Goal: Information Seeking & Learning: Learn about a topic

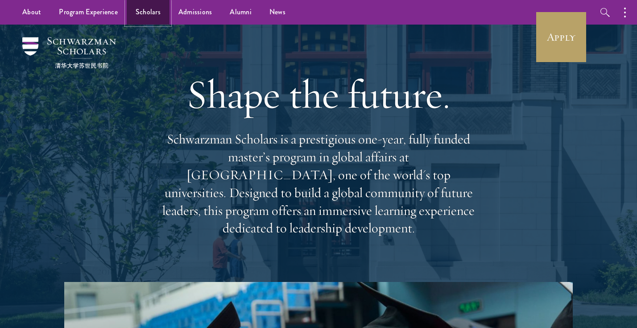
click at [144, 17] on link "Scholars" at bounding box center [148, 12] width 43 height 25
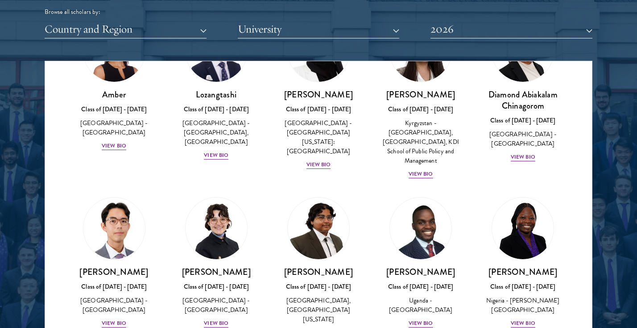
scroll to position [91, 0]
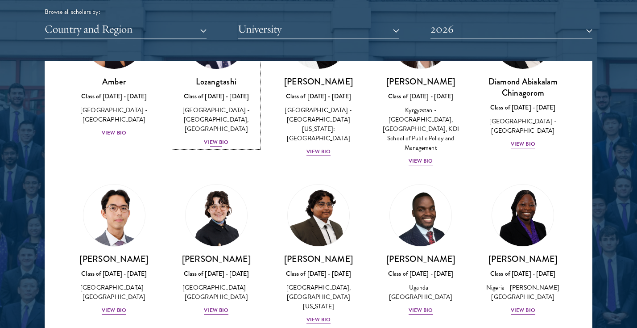
click at [215, 142] on div "View Bio" at bounding box center [216, 142] width 25 height 8
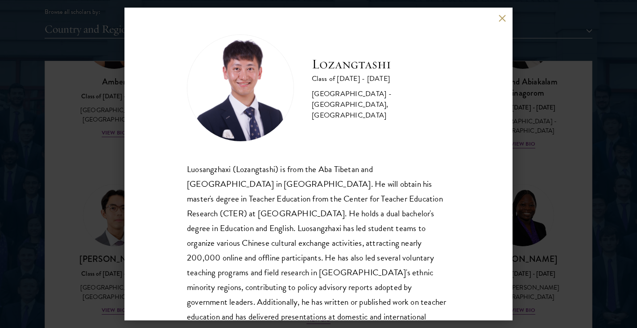
scroll to position [30, 0]
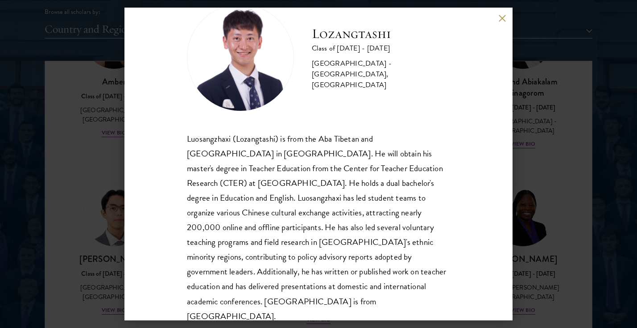
click at [503, 21] on button at bounding box center [503, 18] width 8 height 8
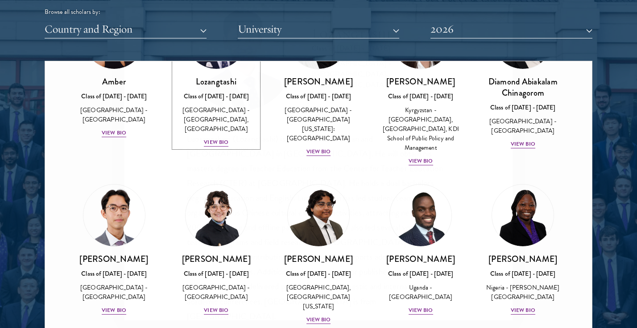
scroll to position [36, 0]
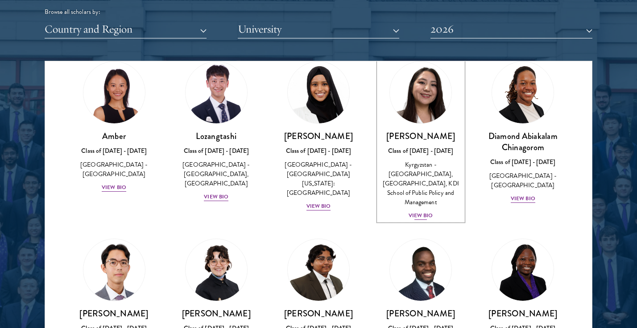
click at [428, 200] on div "Nurzada Abdivalieva Class of [DATE] - [DATE] [GEOGRAPHIC_DATA] - [GEOGRAPHIC_DA…" at bounding box center [421, 175] width 84 height 90
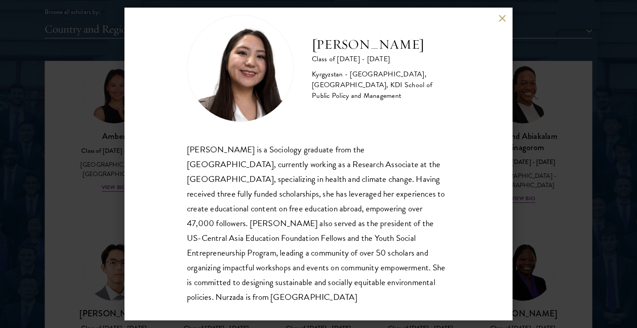
scroll to position [30, 0]
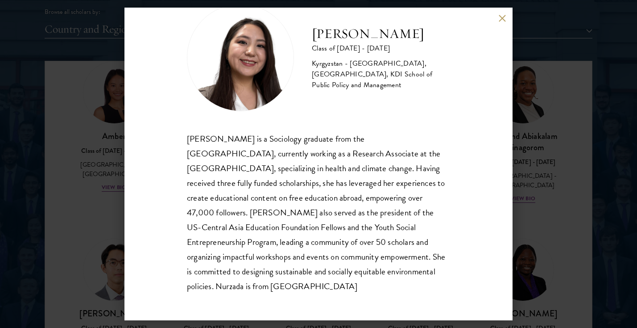
click at [499, 18] on button at bounding box center [503, 18] width 8 height 8
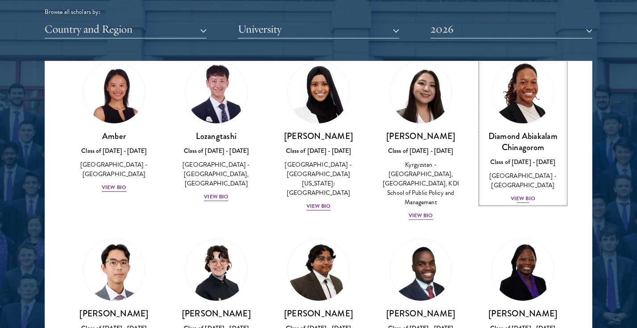
click at [522, 194] on div "Diamond Abiakalam [GEOGRAPHIC_DATA] Class of [DATE] - [DATE] [GEOGRAPHIC_DATA] …" at bounding box center [523, 166] width 84 height 73
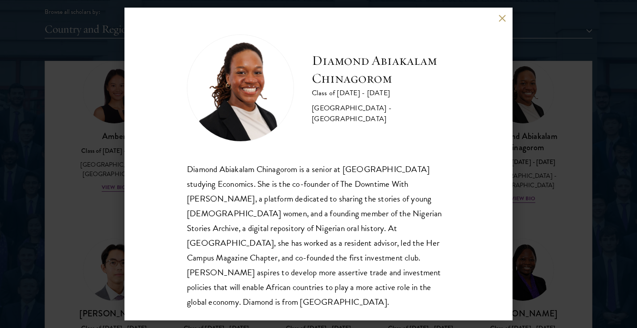
click at [500, 18] on button at bounding box center [503, 18] width 8 height 8
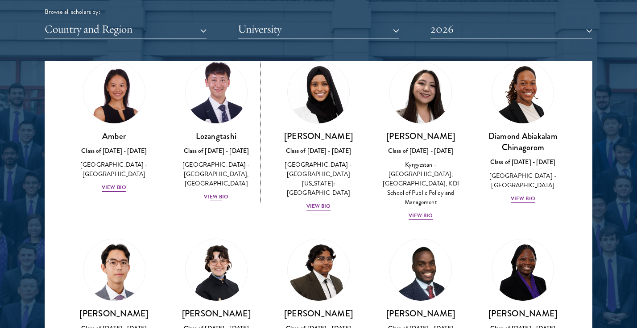
click at [218, 192] on div "View Bio" at bounding box center [216, 196] width 25 height 8
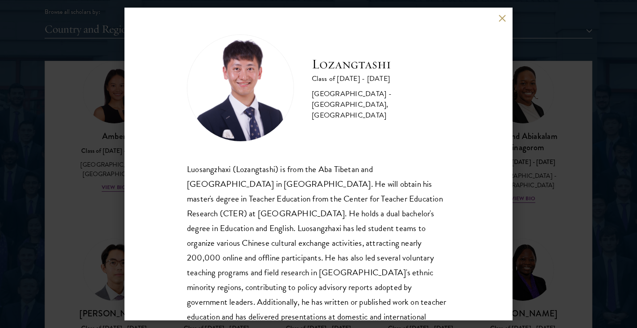
scroll to position [30, 0]
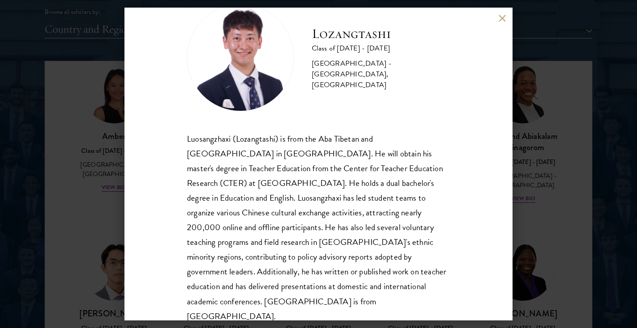
click at [494, 21] on div "Lozangtashi Class of [DATE] - [DATE] [GEOGRAPHIC_DATA] - [GEOGRAPHIC_DATA], [GE…" at bounding box center [319, 164] width 388 height 312
click at [504, 17] on button at bounding box center [503, 18] width 8 height 8
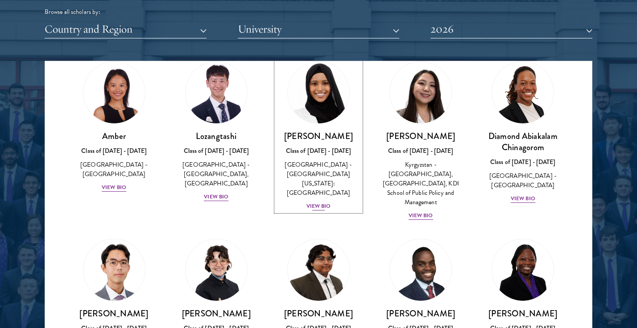
click at [319, 202] on div "View Bio" at bounding box center [319, 206] width 25 height 8
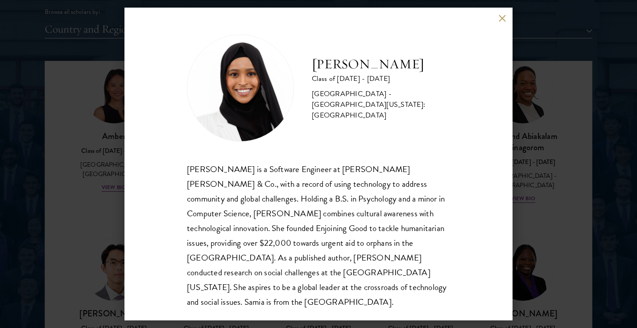
scroll to position [1, 0]
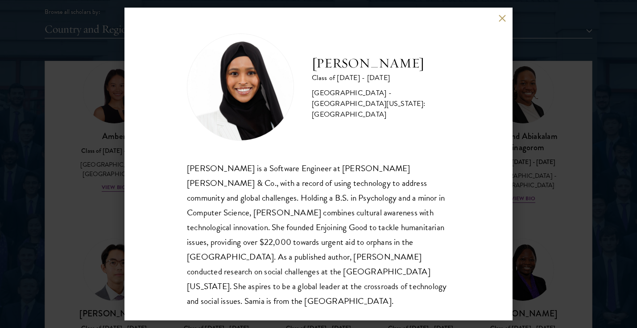
click at [497, 16] on div "[PERSON_NAME] Class of [DATE] - [DATE] [GEOGRAPHIC_DATA] - [GEOGRAPHIC_DATA][US…" at bounding box center [319, 164] width 388 height 312
click at [503, 17] on button at bounding box center [503, 18] width 8 height 8
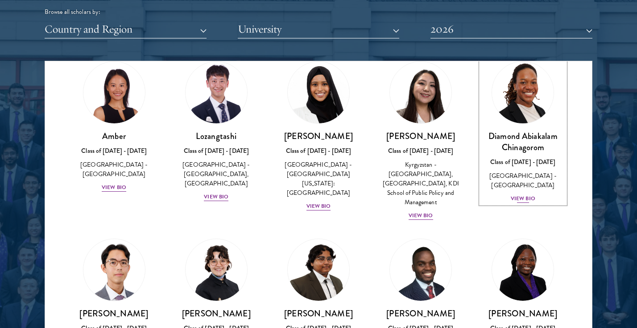
click at [524, 194] on div "View Bio" at bounding box center [523, 198] width 25 height 8
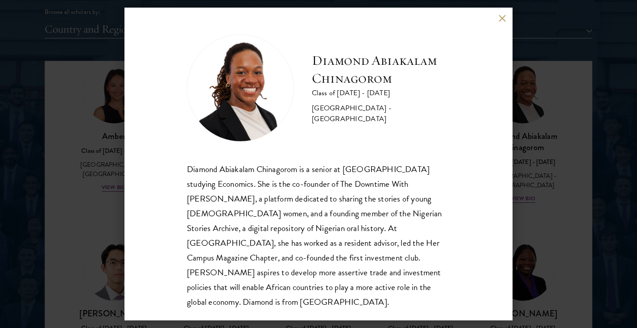
click at [504, 20] on button at bounding box center [503, 18] width 8 height 8
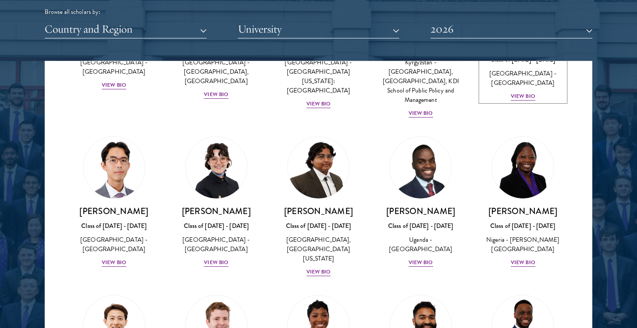
scroll to position [171, 0]
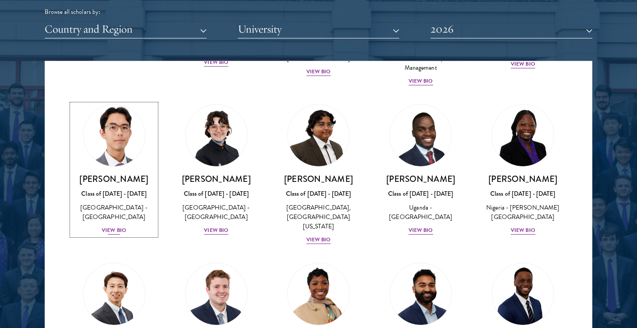
click at [117, 226] on div "View Bio" at bounding box center [114, 230] width 25 height 8
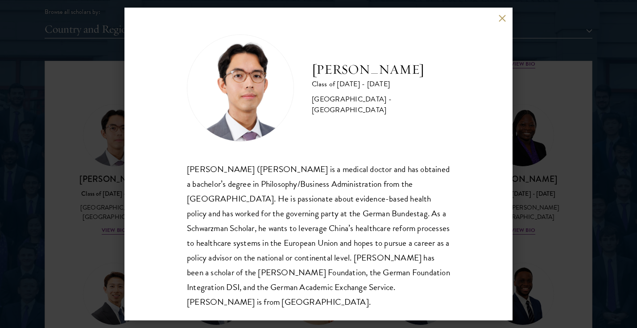
click at [500, 23] on div "[PERSON_NAME] Class of [DATE] - [DATE] [GEOGRAPHIC_DATA] - [GEOGRAPHIC_DATA] [P…" at bounding box center [319, 164] width 388 height 312
click at [501, 17] on button at bounding box center [503, 18] width 8 height 8
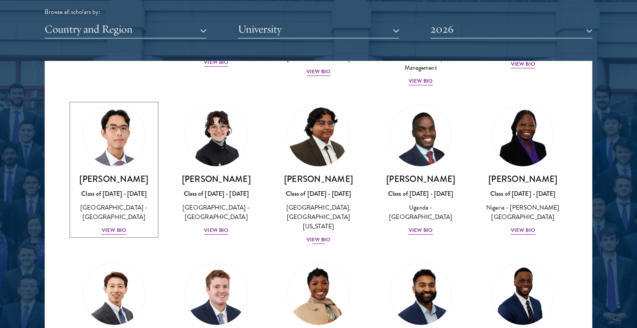
scroll to position [191, 0]
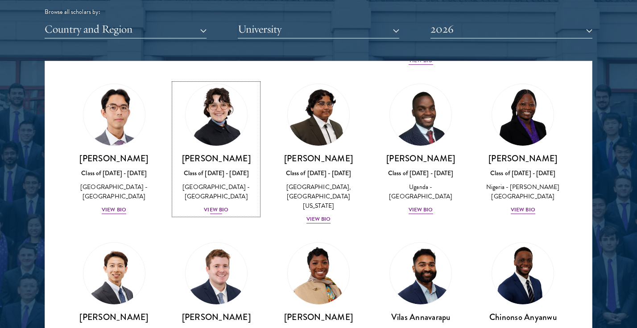
click at [215, 205] on div "View Bio" at bounding box center [216, 209] width 25 height 8
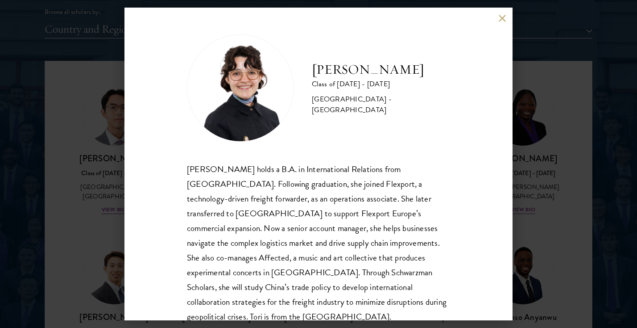
click at [500, 16] on button at bounding box center [503, 18] width 8 height 8
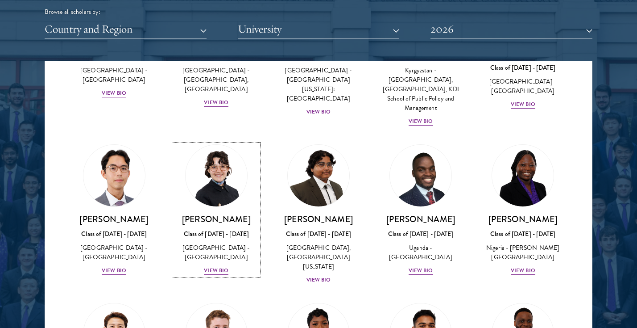
scroll to position [105, 0]
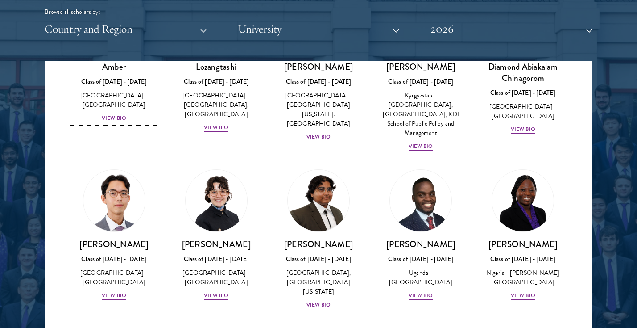
click at [104, 104] on div "Amber Class of [DATE] - [DATE] [GEOGRAPHIC_DATA] - [GEOGRAPHIC_DATA] View Bio" at bounding box center [114, 92] width 84 height 62
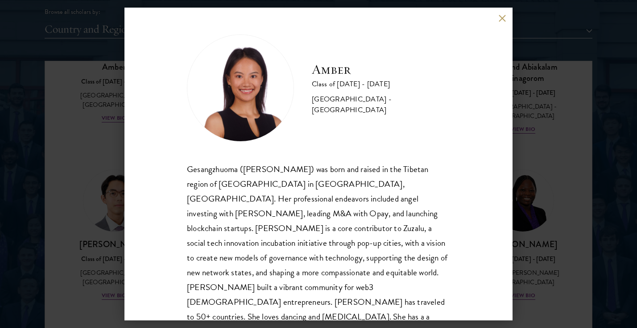
click at [502, 18] on button at bounding box center [503, 18] width 8 height 8
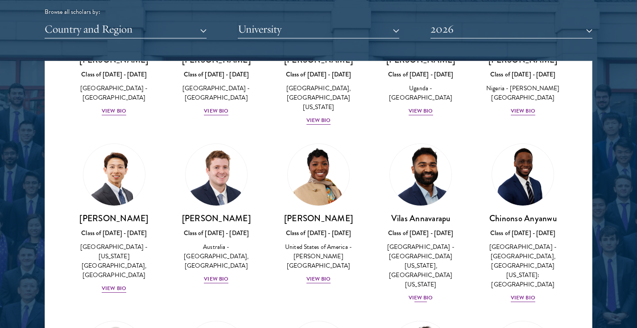
scroll to position [328, 0]
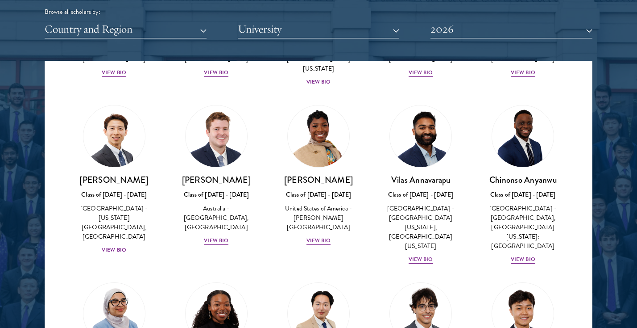
click at [431, 243] on div "[PERSON_NAME] Class of [DATE] - [DATE] [GEOGRAPHIC_DATA] - [GEOGRAPHIC_DATA][US…" at bounding box center [421, 184] width 102 height 177
click at [429, 237] on div "[PERSON_NAME] Class of [DATE] - [DATE] [GEOGRAPHIC_DATA] - [GEOGRAPHIC_DATA][US…" at bounding box center [421, 219] width 84 height 90
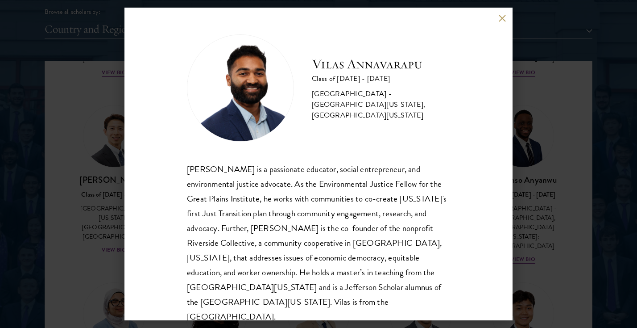
click at [498, 19] on div "[PERSON_NAME] Class of [DATE] - [DATE] [GEOGRAPHIC_DATA] - [GEOGRAPHIC_DATA][US…" at bounding box center [319, 164] width 388 height 312
click at [502, 19] on button at bounding box center [503, 18] width 8 height 8
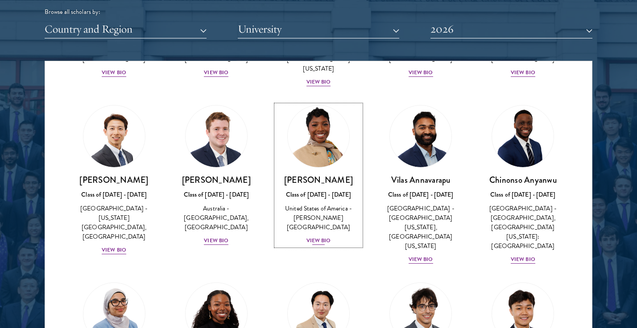
click at [319, 236] on div "View Bio" at bounding box center [319, 240] width 25 height 8
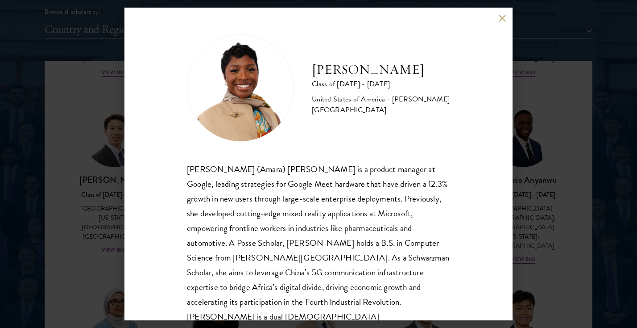
click at [496, 21] on div "[PERSON_NAME] Class of [DATE] - [DATE] [GEOGRAPHIC_DATA] - [PERSON_NAME][GEOGRA…" at bounding box center [319, 164] width 388 height 312
click at [501, 20] on button at bounding box center [503, 18] width 8 height 8
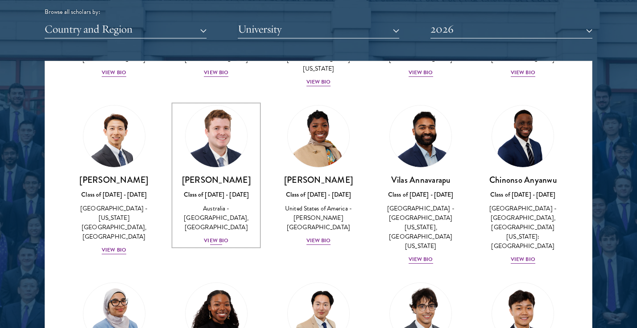
click at [213, 217] on div "[PERSON_NAME] Class of [DATE] - [DATE] [GEOGRAPHIC_DATA] - [GEOGRAPHIC_DATA], […" at bounding box center [216, 209] width 84 height 71
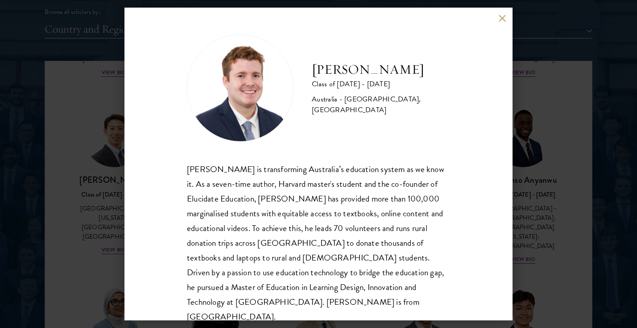
click at [501, 16] on button at bounding box center [503, 18] width 8 height 8
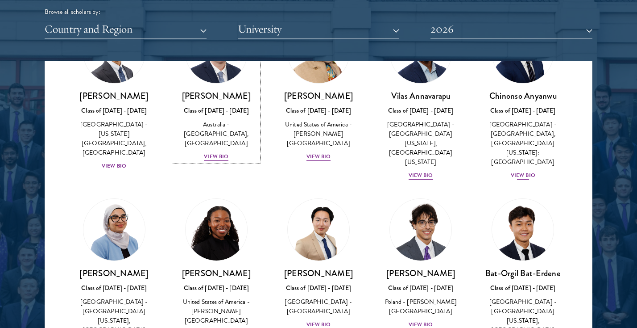
scroll to position [427, 0]
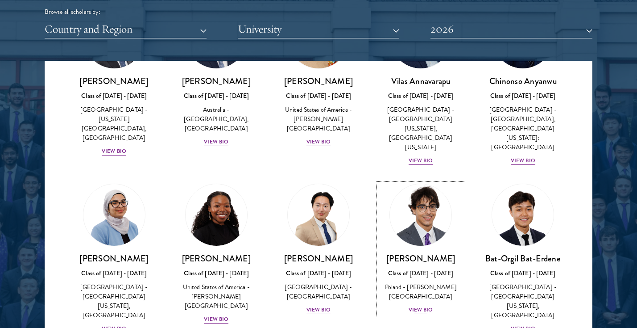
click at [420, 305] on div "View Bio" at bounding box center [421, 309] width 25 height 8
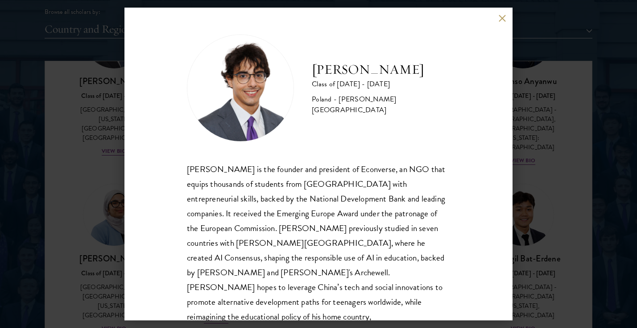
click at [501, 15] on button at bounding box center [503, 18] width 8 height 8
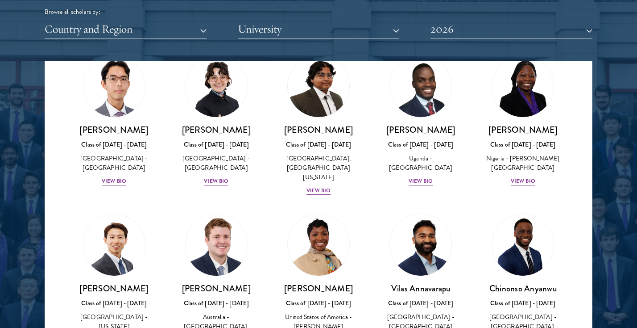
scroll to position [245, 0]
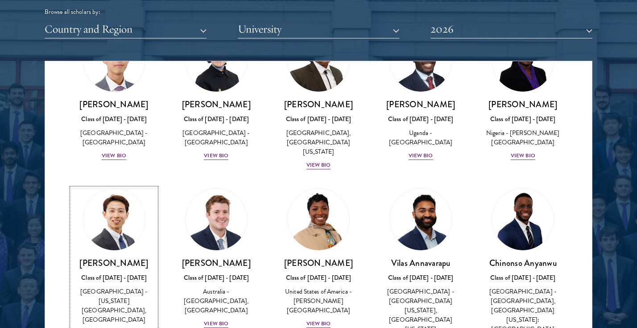
click at [92, 294] on div "[GEOGRAPHIC_DATA] - [US_STATE][GEOGRAPHIC_DATA], [GEOGRAPHIC_DATA]" at bounding box center [114, 305] width 84 height 37
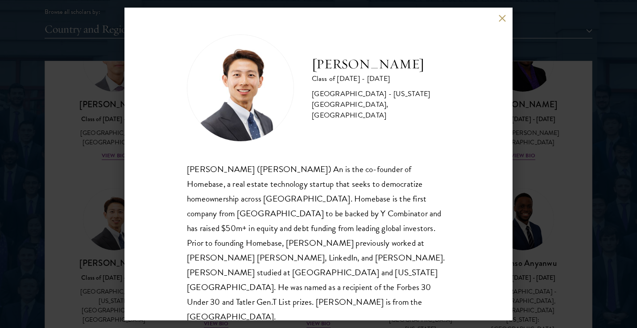
scroll to position [1, 0]
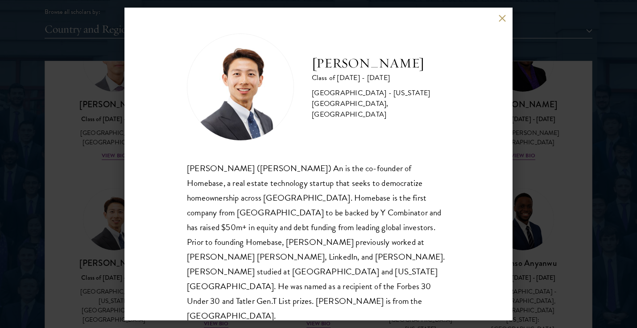
click at [501, 20] on button at bounding box center [503, 18] width 8 height 8
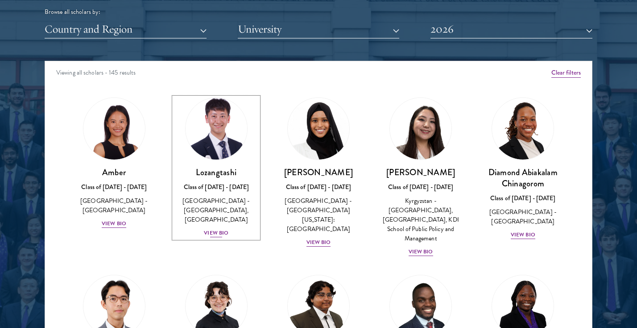
click at [239, 170] on h3 "Lozangtashi" at bounding box center [216, 172] width 84 height 11
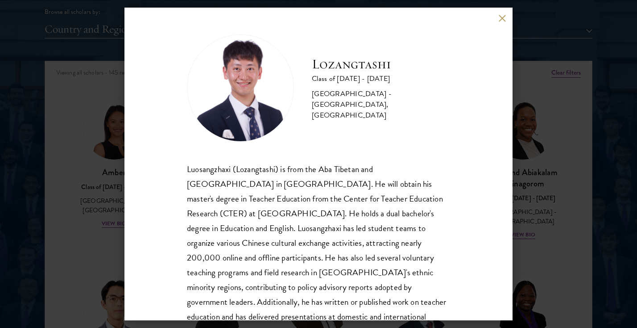
scroll to position [30, 0]
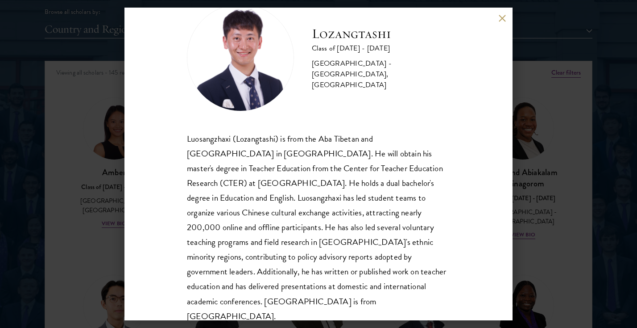
click at [549, 204] on div "Lozangtashi Class of [DATE] - [DATE] [GEOGRAPHIC_DATA] - [GEOGRAPHIC_DATA], [GE…" at bounding box center [318, 164] width 637 height 328
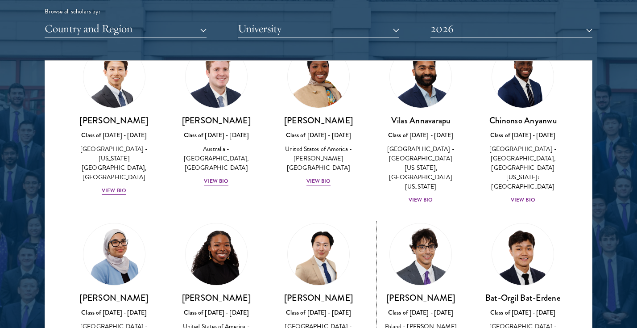
scroll to position [400, 0]
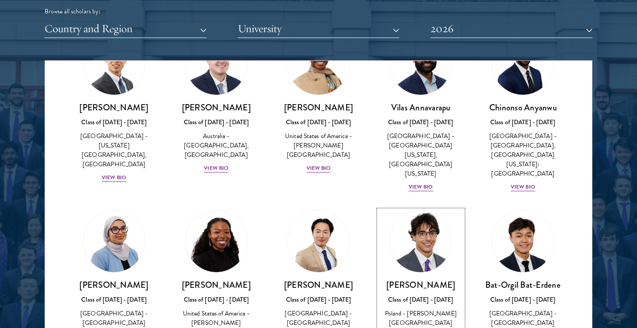
click at [401, 250] on link "[PERSON_NAME] Class of [DATE] - [DATE] [GEOGRAPHIC_DATA] - [PERSON_NAME][GEOGRA…" at bounding box center [421, 275] width 84 height 131
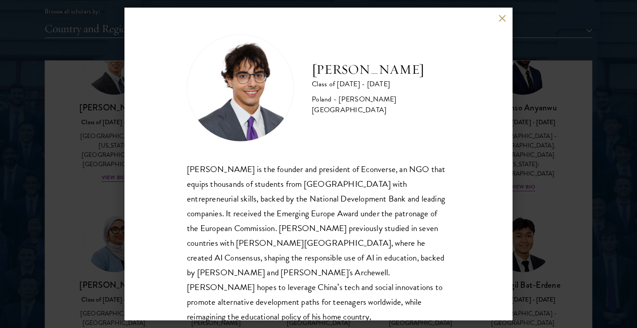
click at [518, 230] on div "[PERSON_NAME] Class of [DATE] - [DATE] [GEOGRAPHIC_DATA] - [PERSON_NAME][GEOGRA…" at bounding box center [318, 164] width 637 height 328
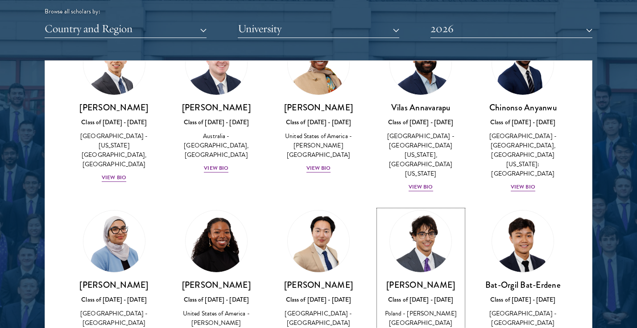
scroll to position [387, 0]
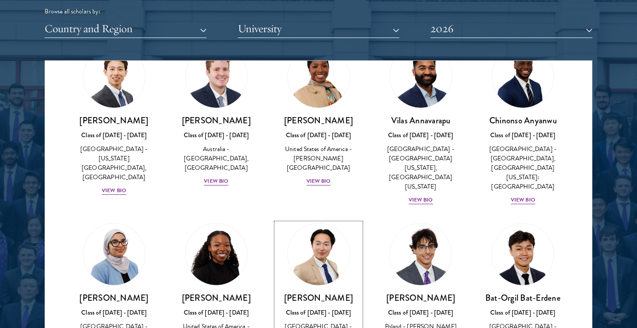
click at [304, 256] on img at bounding box center [319, 254] width 68 height 68
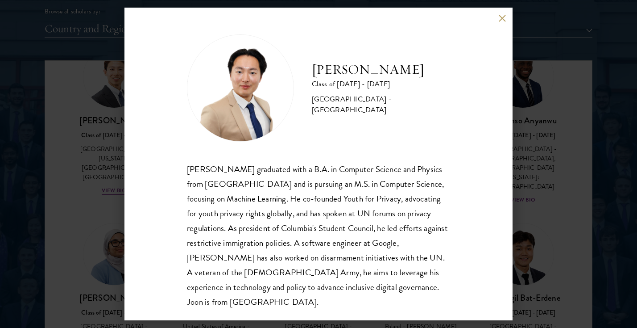
click at [544, 226] on div "[PERSON_NAME] Class of [DATE] - [DATE] [GEOGRAPHIC_DATA] - [GEOGRAPHIC_DATA] [P…" at bounding box center [318, 164] width 637 height 328
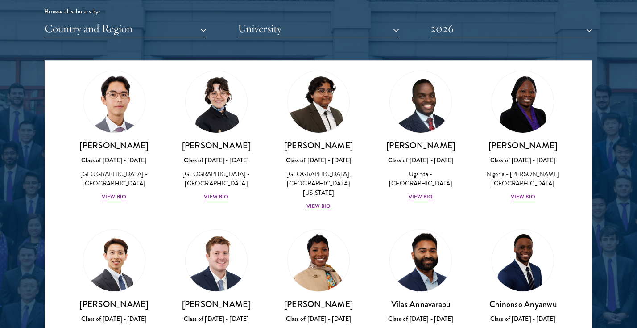
scroll to position [194, 0]
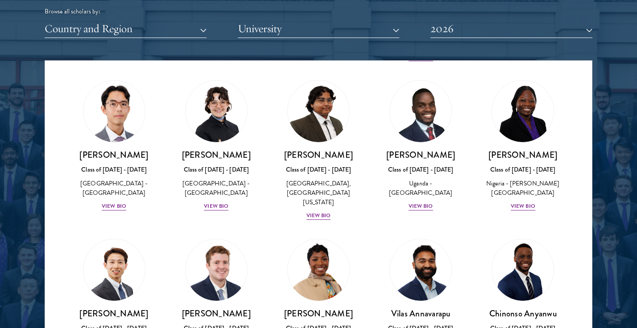
click at [512, 229] on div "[PERSON_NAME] Class of [DATE] - [DATE] [GEOGRAPHIC_DATA] - [GEOGRAPHIC_DATA], […" at bounding box center [523, 317] width 102 height 177
click at [519, 251] on img at bounding box center [523, 270] width 68 height 68
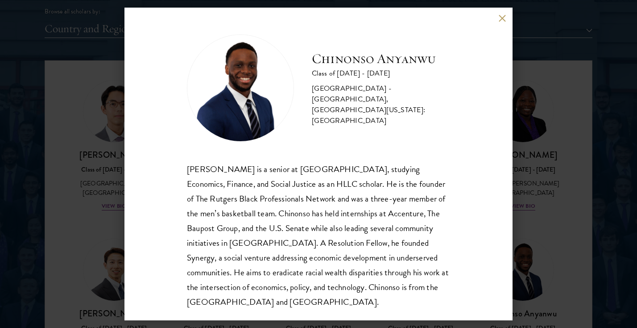
click at [528, 233] on div "[PERSON_NAME] Class of [DATE] - [DATE] [GEOGRAPHIC_DATA] - [GEOGRAPHIC_DATA], […" at bounding box center [318, 164] width 637 height 328
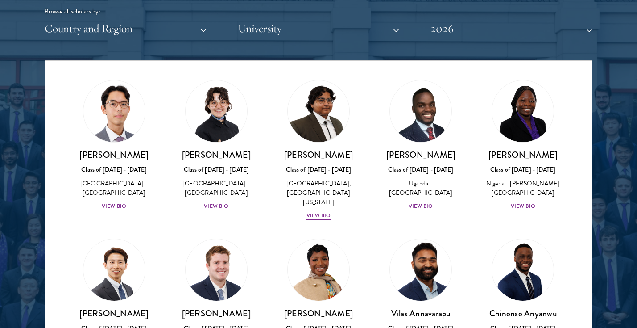
scroll to position [396, 0]
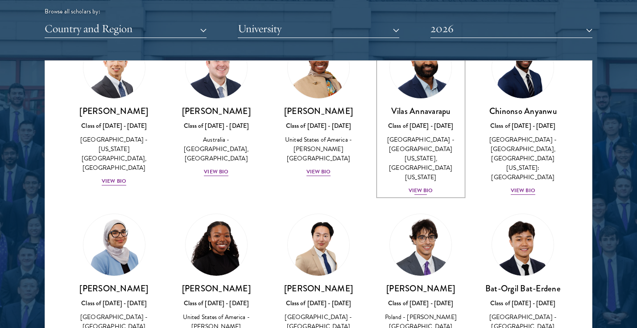
click at [415, 108] on h3 "Vilas Annavarapu" at bounding box center [421, 110] width 84 height 11
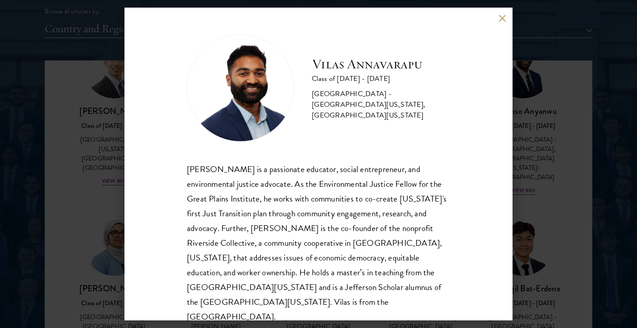
click at [605, 199] on div "[PERSON_NAME] Class of [DATE] - [DATE] [GEOGRAPHIC_DATA] - [GEOGRAPHIC_DATA][US…" at bounding box center [318, 164] width 637 height 328
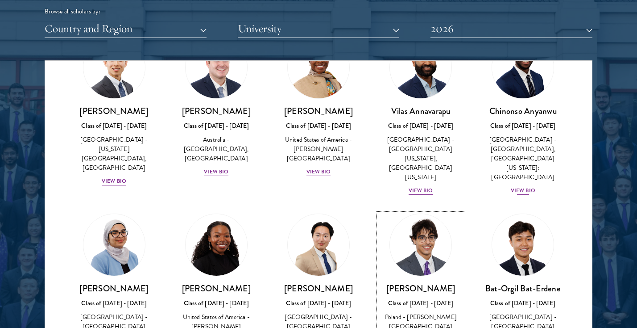
scroll to position [0, 0]
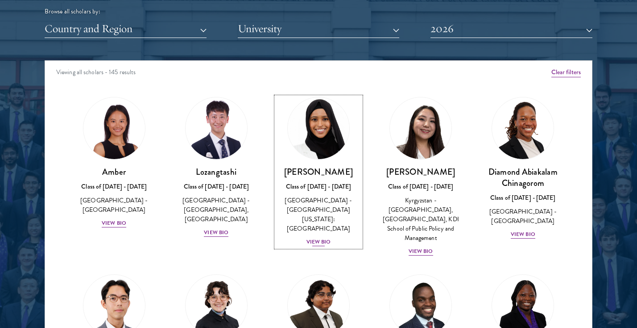
click at [327, 145] on img at bounding box center [319, 128] width 68 height 68
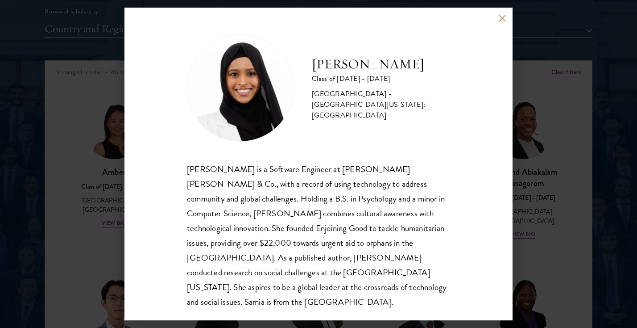
click at [535, 191] on div "[PERSON_NAME] Class of [DATE] - [DATE] [GEOGRAPHIC_DATA] - [GEOGRAPHIC_DATA][US…" at bounding box center [318, 164] width 637 height 328
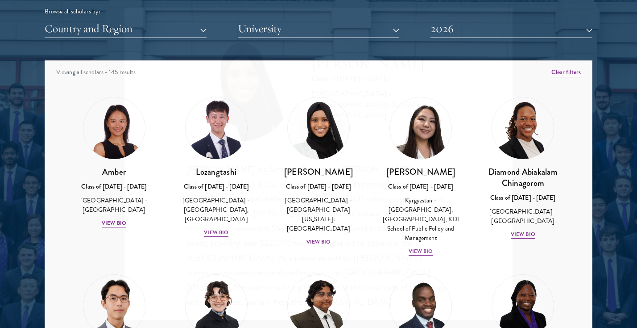
scroll to position [396, 0]
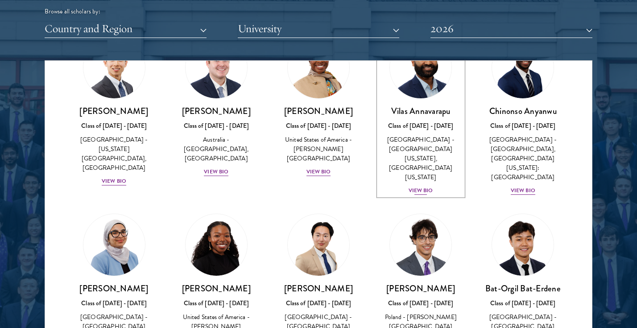
click at [421, 152] on div "[GEOGRAPHIC_DATA] - [GEOGRAPHIC_DATA][US_STATE], [GEOGRAPHIC_DATA][US_STATE]" at bounding box center [421, 158] width 84 height 47
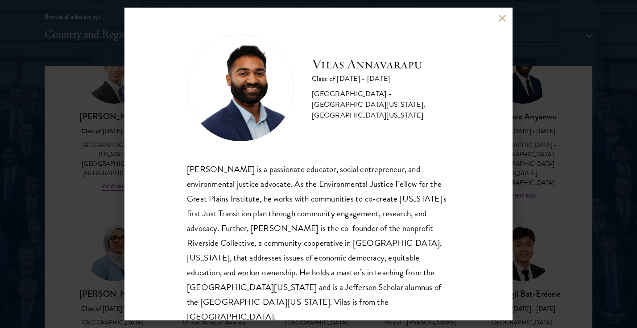
scroll to position [1119, 0]
click at [544, 184] on div "[PERSON_NAME] Class of [DATE] - [DATE] [GEOGRAPHIC_DATA] - [GEOGRAPHIC_DATA][US…" at bounding box center [318, 164] width 637 height 328
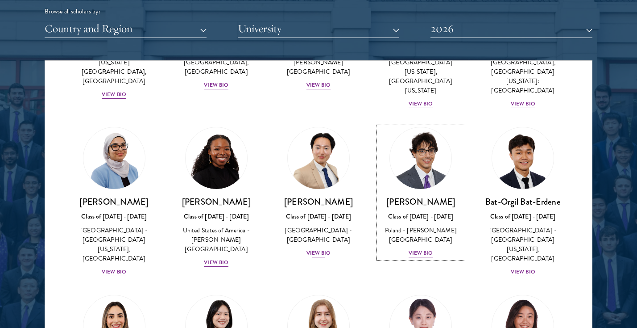
scroll to position [518, 0]
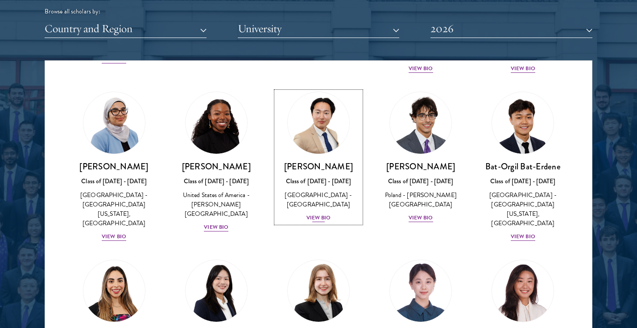
click at [322, 213] on div "View Bio" at bounding box center [319, 217] width 25 height 8
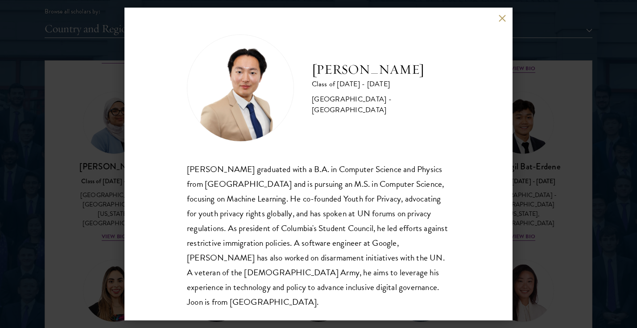
scroll to position [1, 0]
click at [506, 24] on div "[PERSON_NAME] Class of [DATE] - [DATE] [GEOGRAPHIC_DATA] - [GEOGRAPHIC_DATA] [P…" at bounding box center [319, 164] width 388 height 312
click at [501, 21] on button at bounding box center [503, 18] width 8 height 8
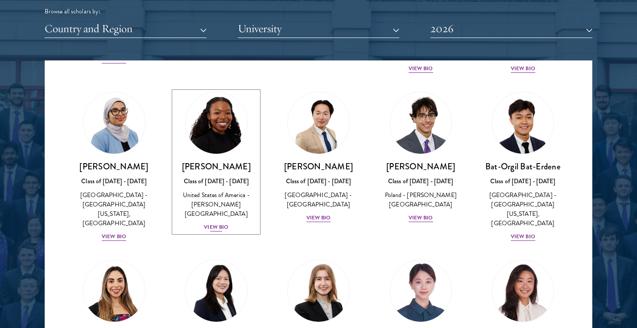
click at [223, 193] on div "Cowiya Arouna Class of [DATE] - [DATE] [GEOGRAPHIC_DATA] - [PERSON_NAME][GEOGRA…" at bounding box center [216, 196] width 84 height 71
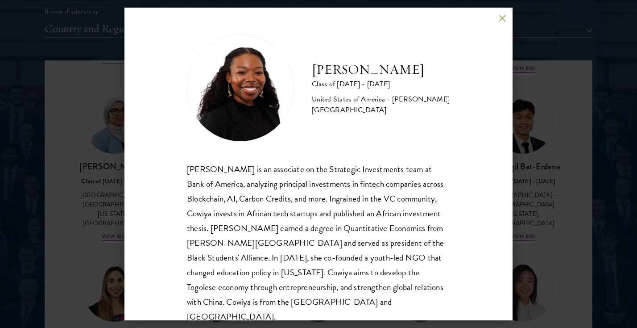
click at [500, 18] on button at bounding box center [503, 18] width 8 height 8
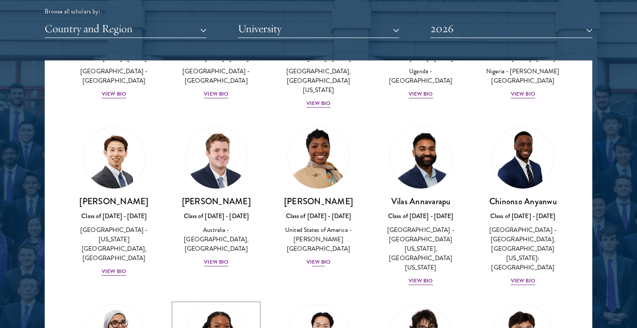
scroll to position [286, 0]
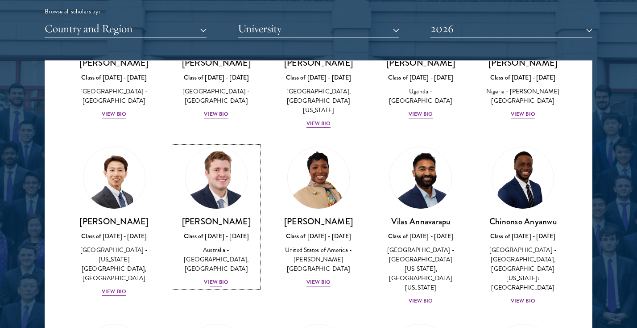
click at [208, 278] on div "View Bio" at bounding box center [216, 282] width 25 height 8
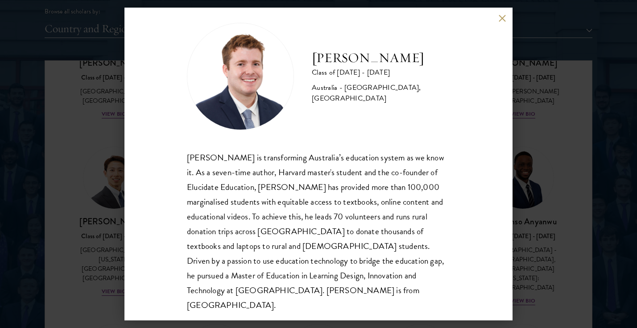
scroll to position [16, 0]
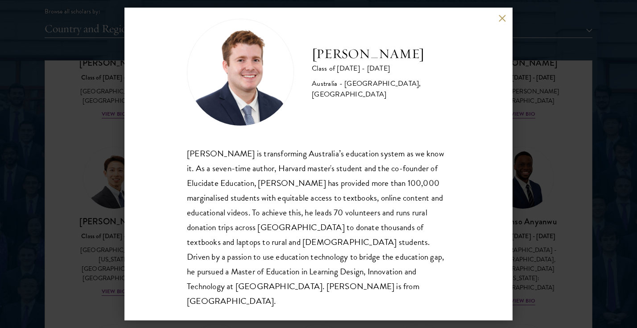
click at [502, 19] on button at bounding box center [503, 18] width 8 height 8
